Goal: Contribute content: Contribute content

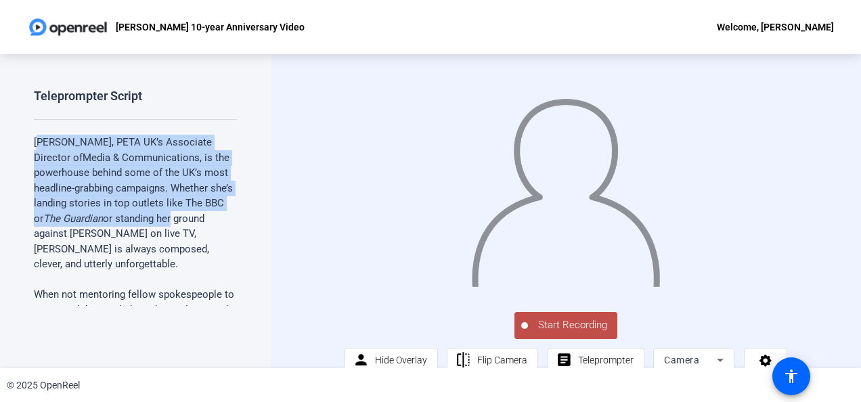
drag, startPoint x: 42, startPoint y: 140, endPoint x: 192, endPoint y: 216, distance: 168.3
click at [192, 216] on p "[PERSON_NAME], PETA UK’s Associate Director of Media & Communications, is the p…" at bounding box center [135, 203] width 203 height 137
click at [79, 168] on p "[PERSON_NAME], PETA UK’s Associate Director of Media & Communications, is the p…" at bounding box center [135, 203] width 203 height 137
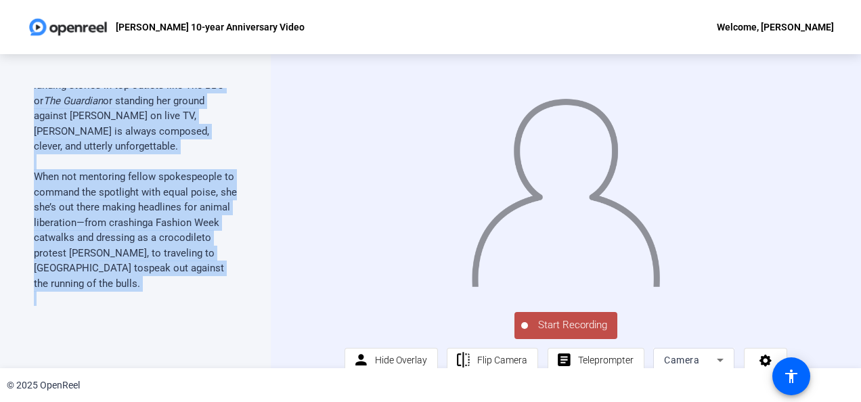
scroll to position [284, 0]
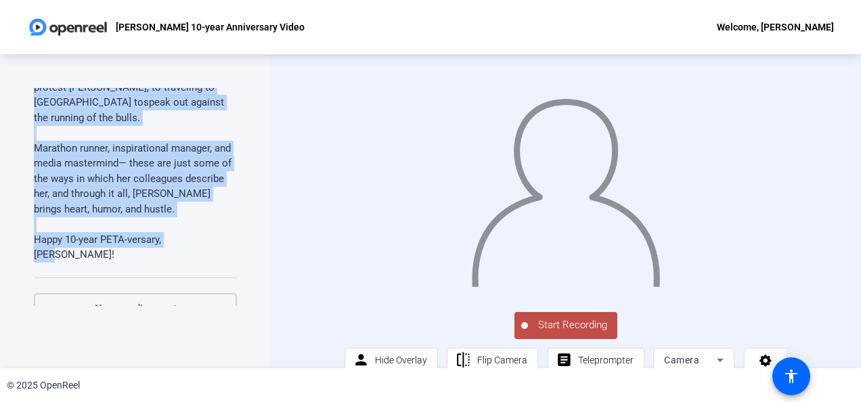
drag, startPoint x: 35, startPoint y: 141, endPoint x: 190, endPoint y: 227, distance: 178.2
click at [190, 227] on div "[PERSON_NAME], PETA UK’s Associate Director of Media & Communications, is the p…" at bounding box center [135, 57] width 203 height 412
drag, startPoint x: 190, startPoint y: 227, endPoint x: 133, endPoint y: 175, distance: 78.1
copy div "[PERSON_NAME], PETA UK’s Associate Director of Media & Communications, is the p…"
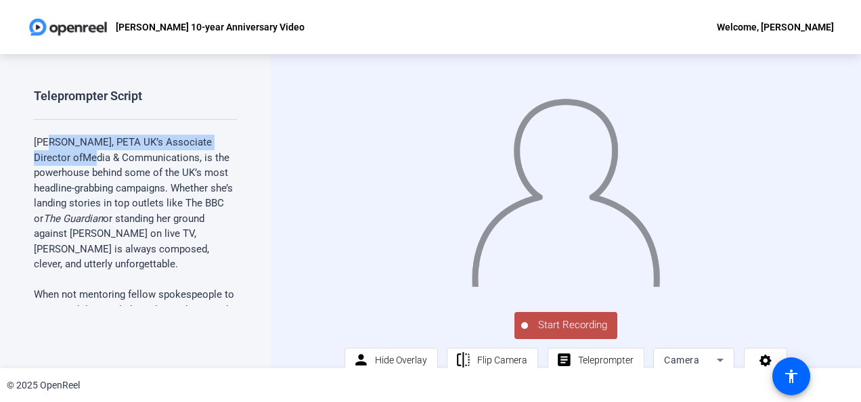
drag, startPoint x: 49, startPoint y: 139, endPoint x: 92, endPoint y: 152, distance: 44.8
click at [92, 152] on p "[PERSON_NAME], PETA UK’s Associate Director of Media & Communications, is the p…" at bounding box center [135, 203] width 203 height 137
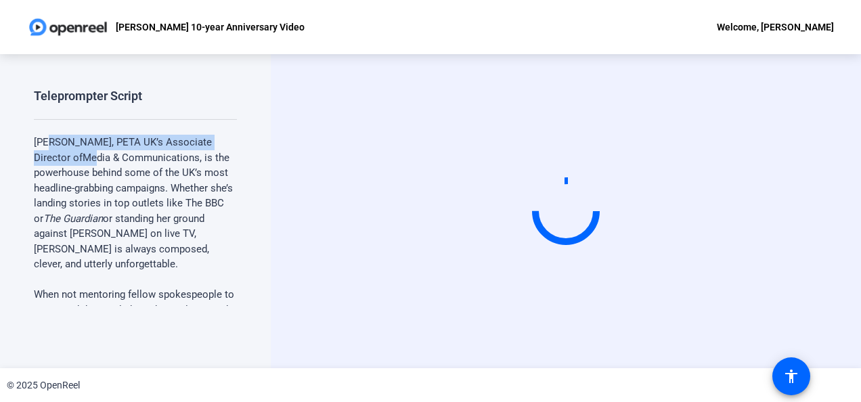
click at [92, 152] on p "[PERSON_NAME], PETA UK’s Associate Director of Media & Communications, is the p…" at bounding box center [135, 203] width 203 height 137
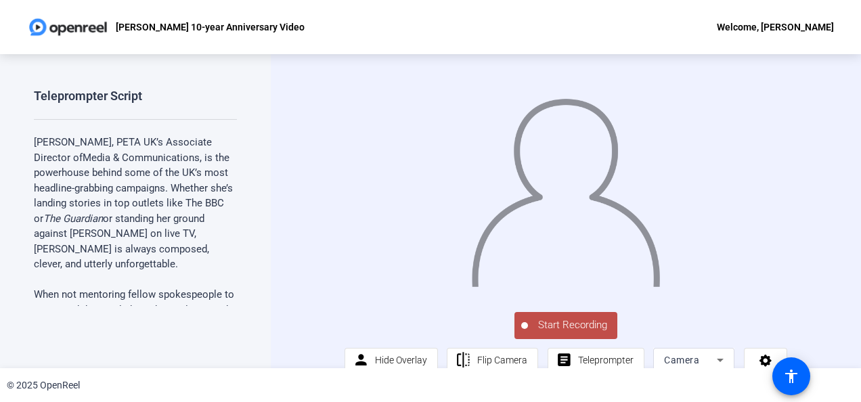
click at [103, 263] on p "[PERSON_NAME], PETA UK’s Associate Director of Media & Communications, is the p…" at bounding box center [135, 203] width 203 height 137
click at [85, 260] on p "[PERSON_NAME], PETA UK’s Associate Director of Media & Communications, is the p…" at bounding box center [135, 203] width 203 height 137
click at [561, 333] on span "Start Recording" at bounding box center [572, 326] width 89 height 16
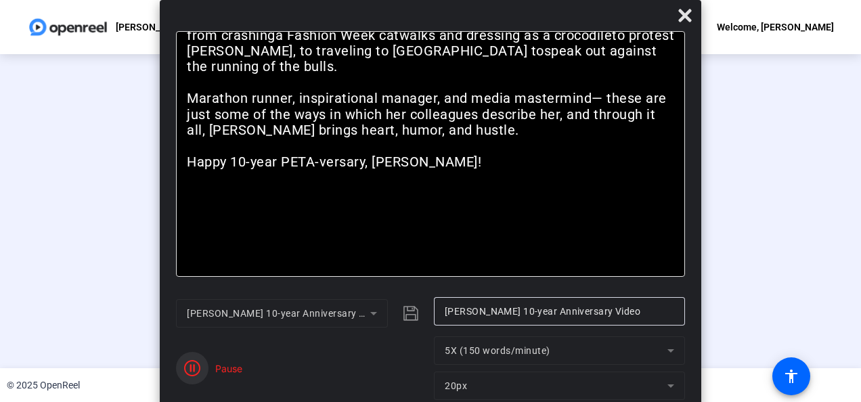
click at [196, 371] on icon "button" at bounding box center [192, 368] width 16 height 16
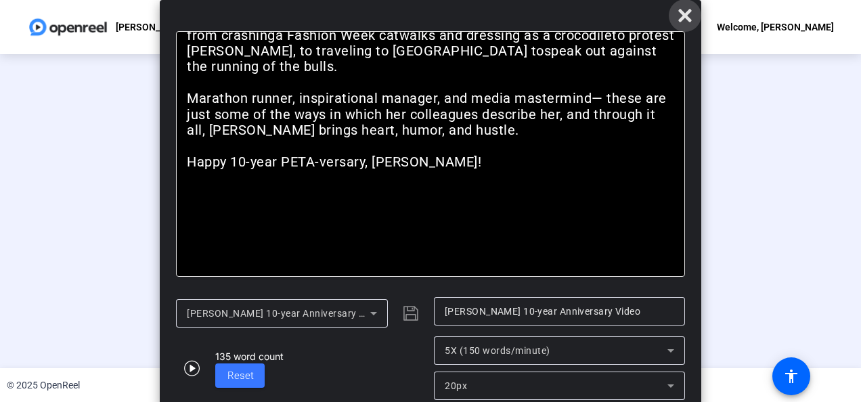
click at [690, 21] on icon at bounding box center [684, 15] width 13 height 13
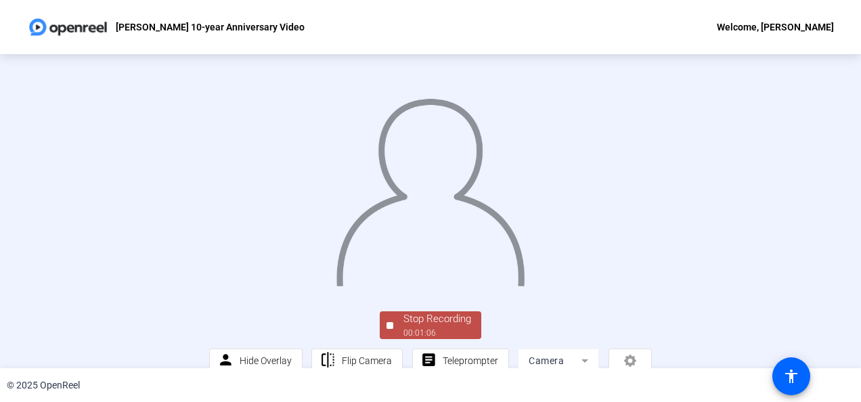
scroll to position [99, 0]
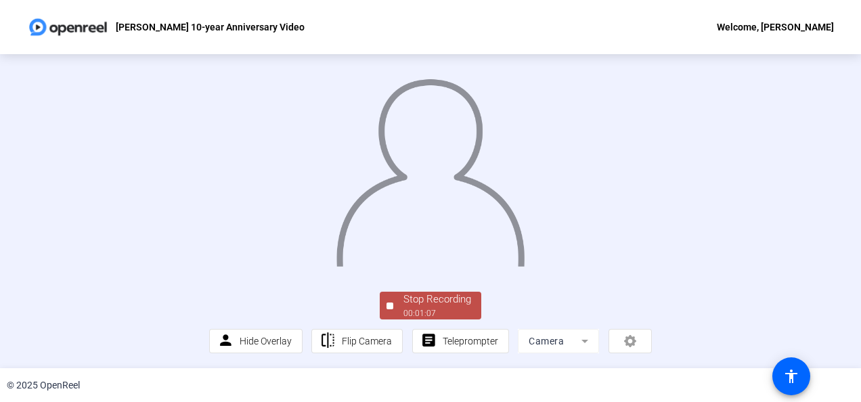
click at [433, 305] on div "Stop Recording" at bounding box center [438, 300] width 68 height 16
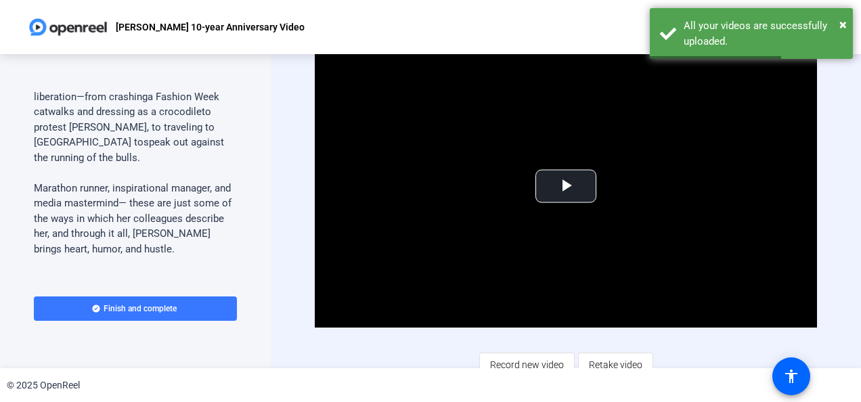
scroll to position [304, 0]
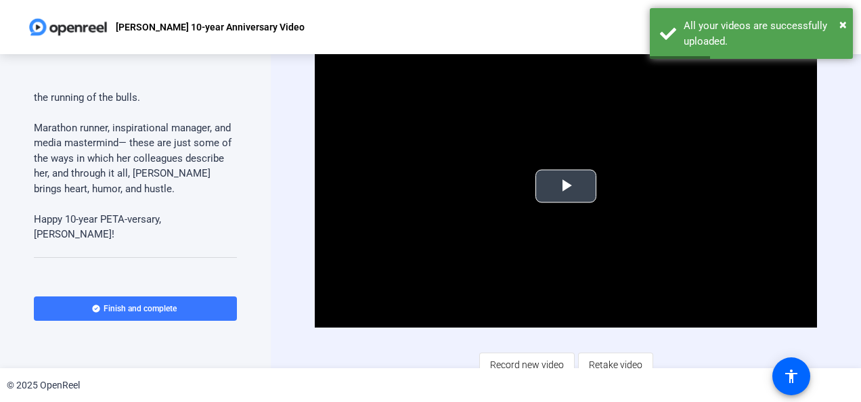
click at [566, 186] on span "Video Player" at bounding box center [566, 186] width 0 height 0
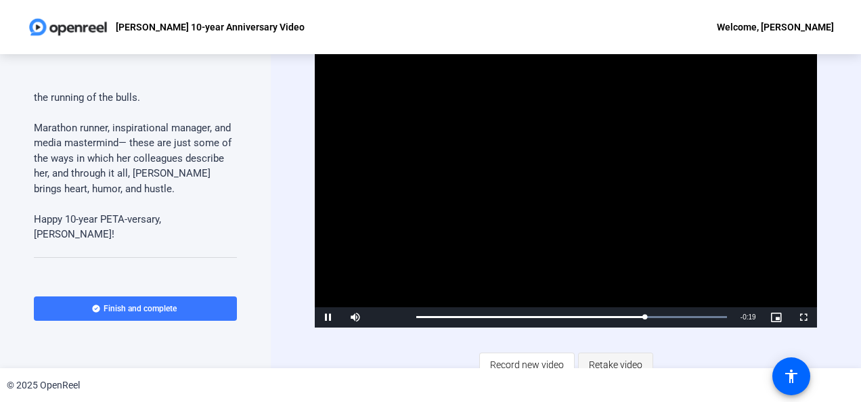
click at [605, 360] on span "Retake video" at bounding box center [615, 365] width 53 height 26
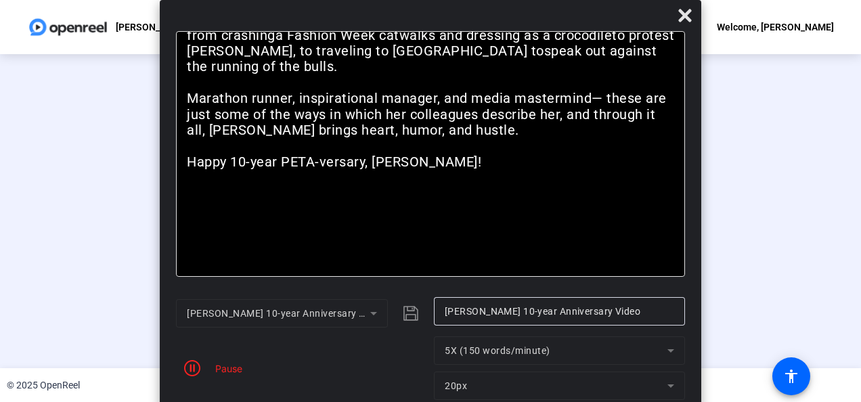
click at [240, 367] on div "Pause" at bounding box center [226, 369] width 34 height 14
click at [191, 367] on icon "button" at bounding box center [192, 368] width 16 height 16
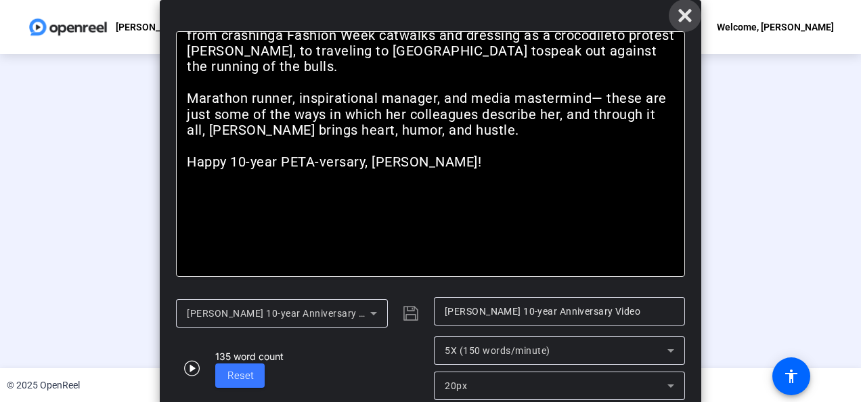
click at [678, 17] on icon at bounding box center [685, 15] width 16 height 16
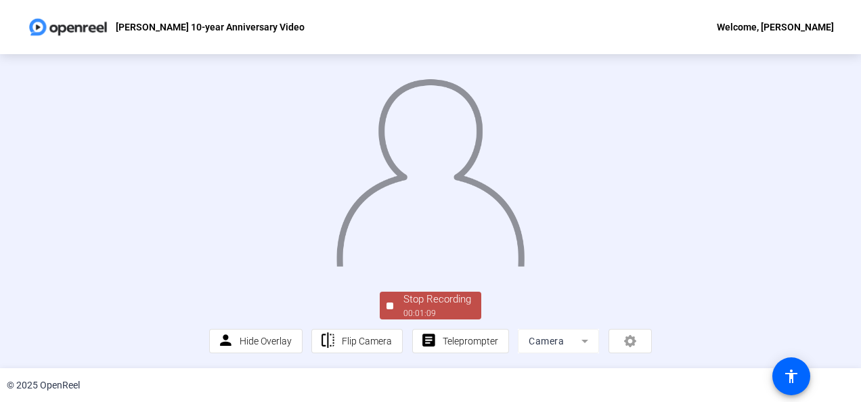
scroll to position [99, 0]
click at [412, 309] on div "00:01:11" at bounding box center [438, 313] width 68 height 12
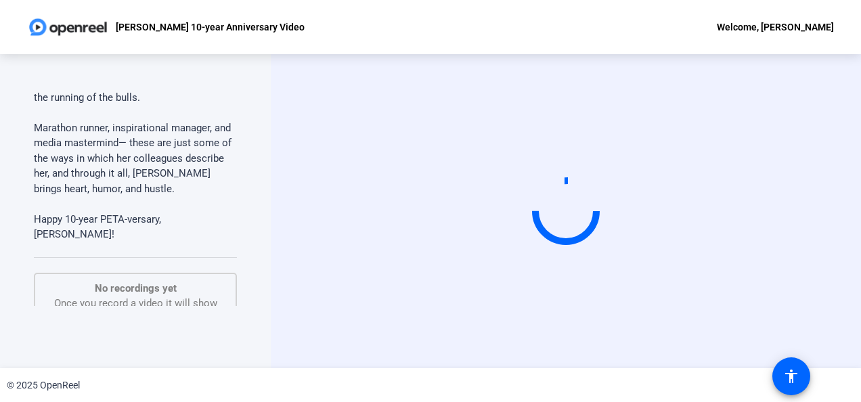
scroll to position [0, 0]
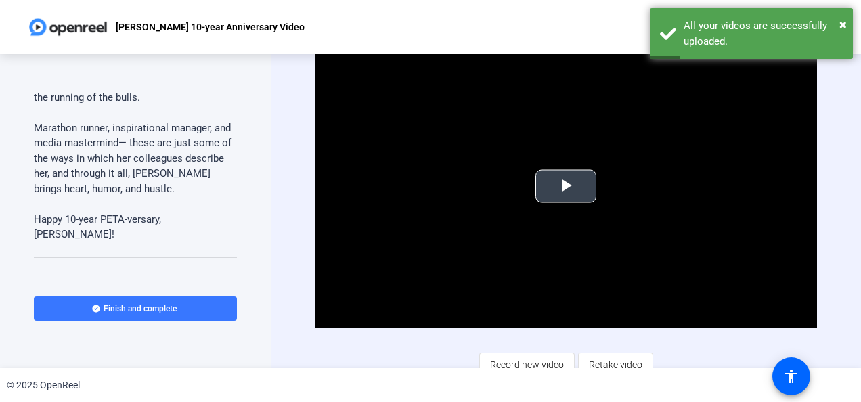
click at [566, 186] on span "Video Player" at bounding box center [566, 186] width 0 height 0
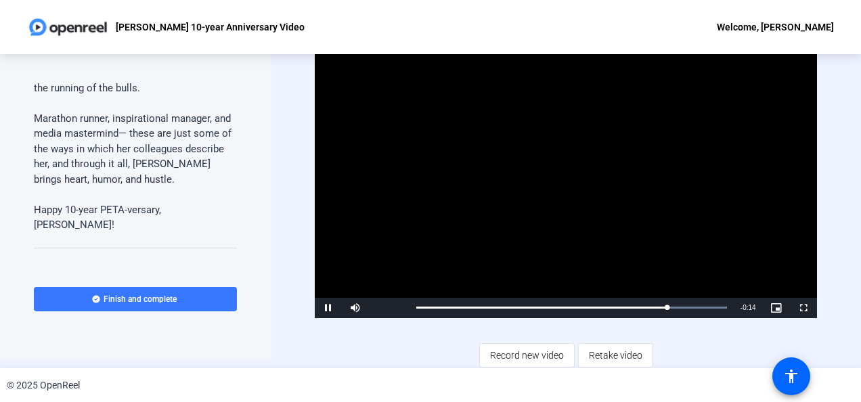
scroll to position [11, 0]
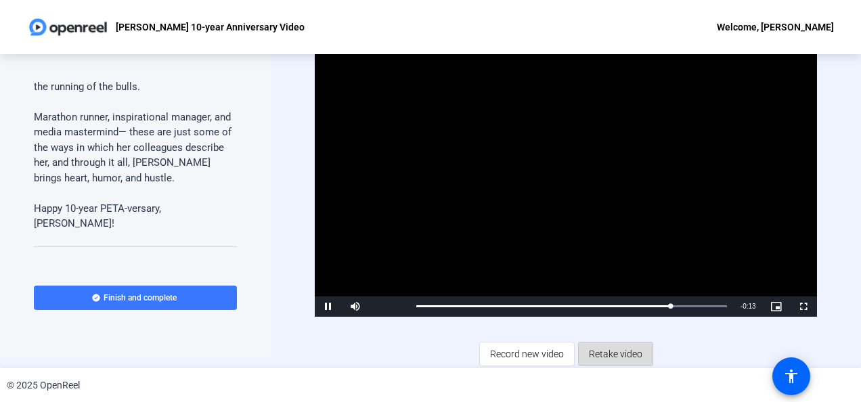
click at [605, 358] on span "Retake video" at bounding box center [615, 354] width 53 height 26
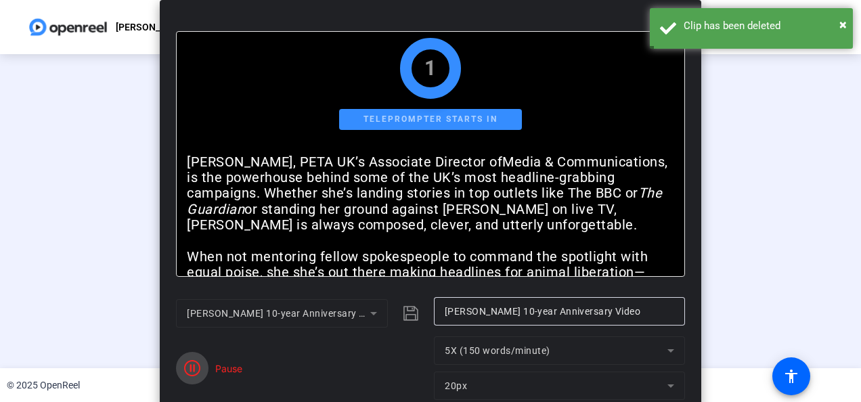
click at [192, 370] on icon "button" at bounding box center [192, 368] width 16 height 16
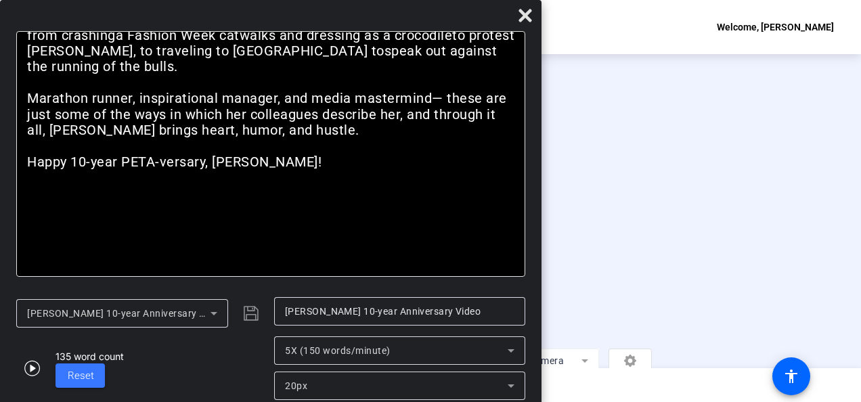
drag, startPoint x: 374, startPoint y: 16, endPoint x: 133, endPoint y: 30, distance: 241.4
click at [133, 30] on div at bounding box center [271, 19] width 542 height 24
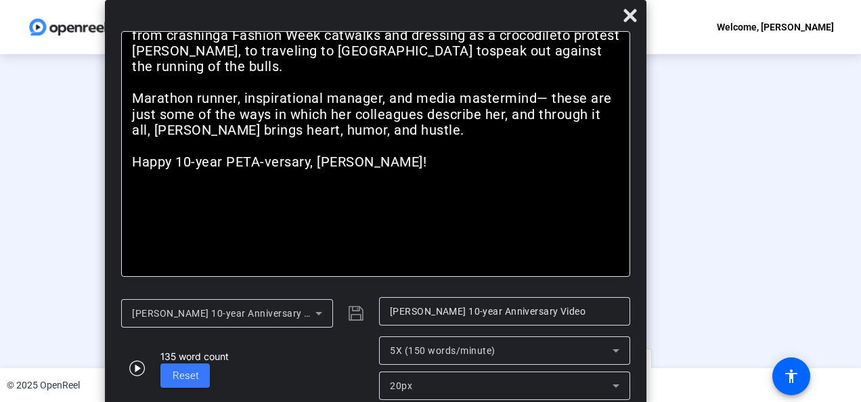
drag, startPoint x: 242, startPoint y: 14, endPoint x: 347, endPoint y: 184, distance: 199.7
click at [347, 184] on div "Bold Italic Jennifer White, PETA UK’s Associate Director of Media & Communicati…" at bounding box center [376, 203] width 542 height 406
click at [626, 16] on icon at bounding box center [630, 15] width 16 height 16
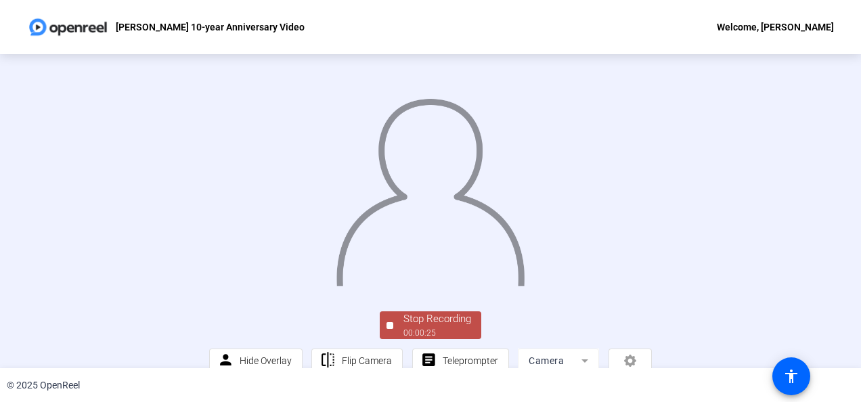
click at [401, 237] on img at bounding box center [431, 186] width 192 height 199
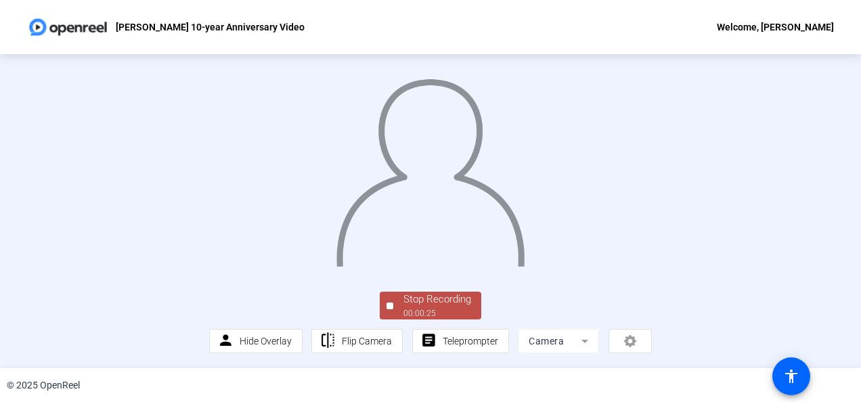
scroll to position [99, 0]
click at [418, 301] on div "Stop Recording" at bounding box center [438, 300] width 68 height 16
